Goal: Task Accomplishment & Management: Use online tool/utility

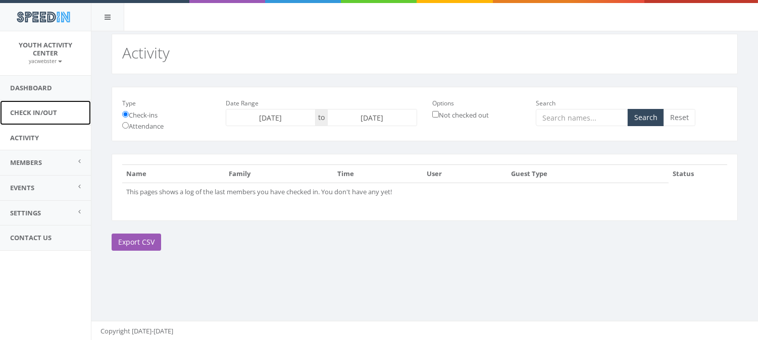
click at [28, 110] on link "Check In/Out" at bounding box center [45, 112] width 91 height 25
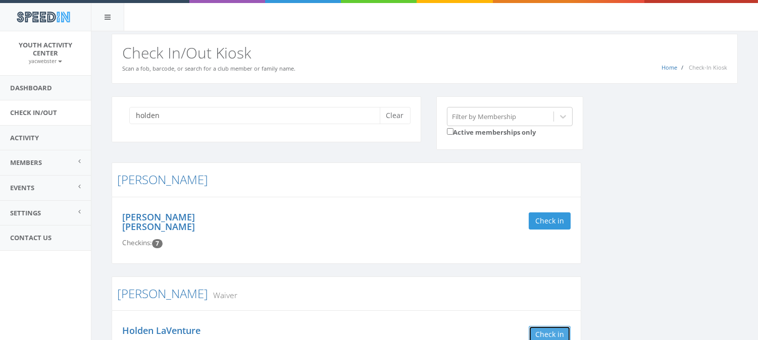
click at [537, 326] on button "Check in" at bounding box center [550, 334] width 42 height 17
click at [187, 112] on input "holden" at bounding box center [258, 115] width 258 height 17
type input "h"
type input "n"
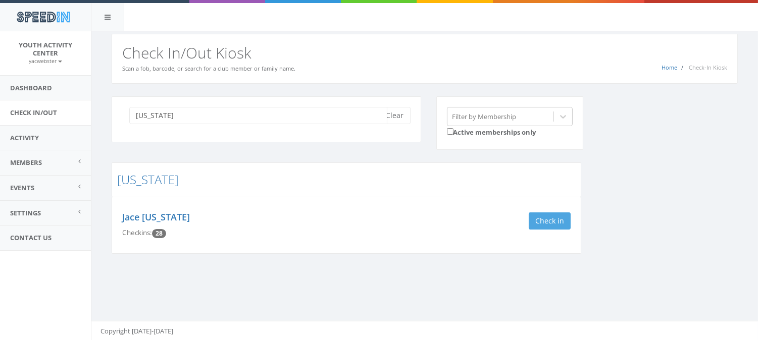
type input "[US_STATE]"
click at [536, 220] on button "Check in" at bounding box center [550, 221] width 42 height 17
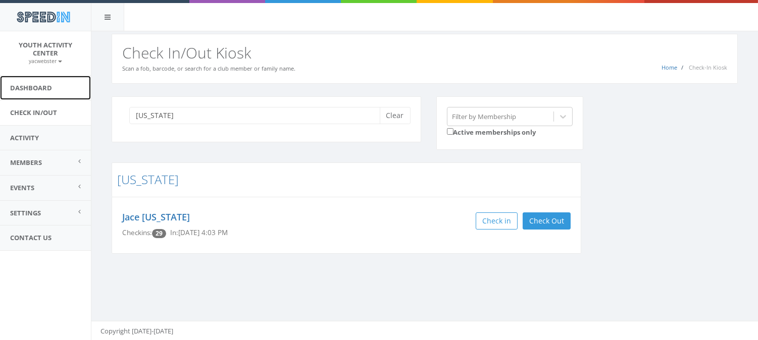
click at [21, 88] on link "Dashboard" at bounding box center [45, 88] width 91 height 25
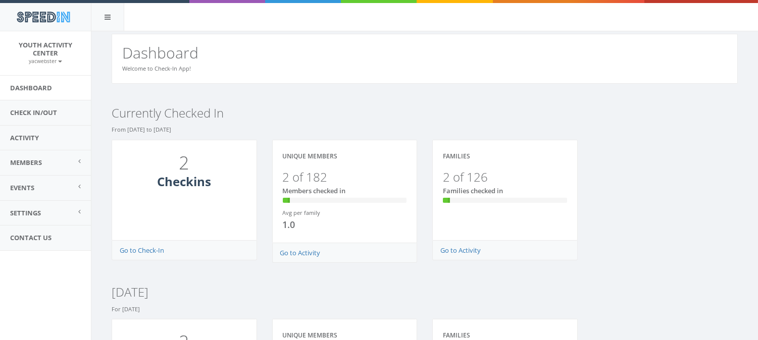
click at [187, 56] on h2 "Dashboard" at bounding box center [424, 52] width 605 height 17
click at [187, 54] on h2 "Dashboard" at bounding box center [424, 52] width 605 height 17
click at [184, 179] on h3 "Checkins" at bounding box center [184, 181] width 124 height 13
click at [182, 160] on h1 "2" at bounding box center [184, 163] width 119 height 20
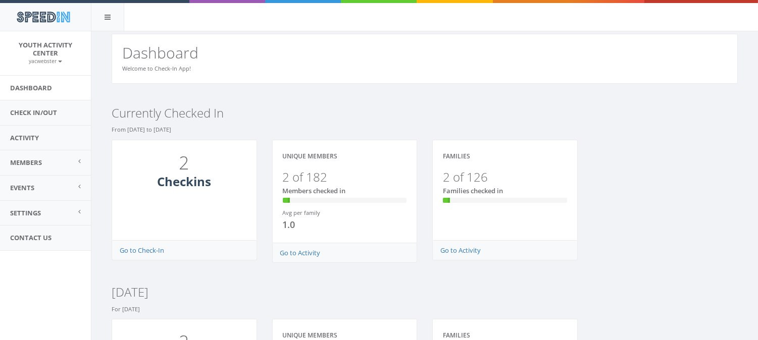
click at [183, 118] on h3 "Currently Checked In" at bounding box center [425, 113] width 626 height 13
click at [189, 59] on h2 "Dashboard" at bounding box center [424, 52] width 605 height 17
click at [35, 112] on link "Check In/Out" at bounding box center [45, 112] width 91 height 25
